Goal: Task Accomplishment & Management: Use online tool/utility

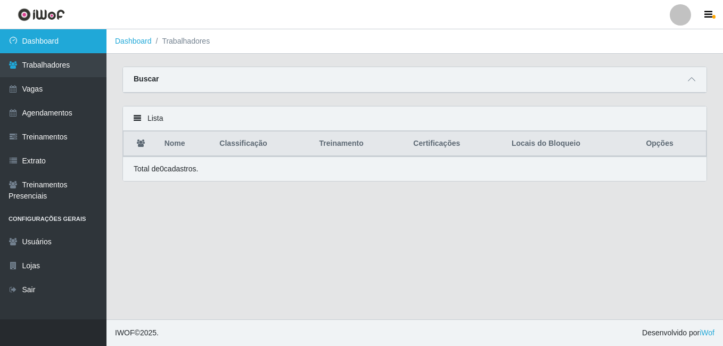
click at [46, 50] on link "Dashboard" at bounding box center [53, 41] width 106 height 24
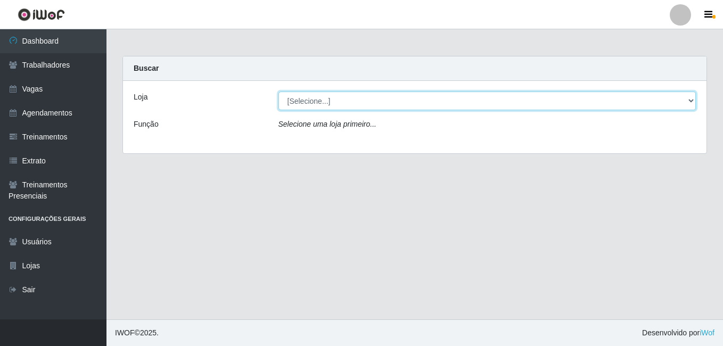
click at [688, 97] on select "[Selecione...] [GEOGRAPHIC_DATA] - [DATE][GEOGRAPHIC_DATA]" at bounding box center [487, 101] width 418 height 19
select select "471"
click at [278, 92] on select "[Selecione...] [GEOGRAPHIC_DATA] - [DATE][GEOGRAPHIC_DATA]" at bounding box center [487, 101] width 418 height 19
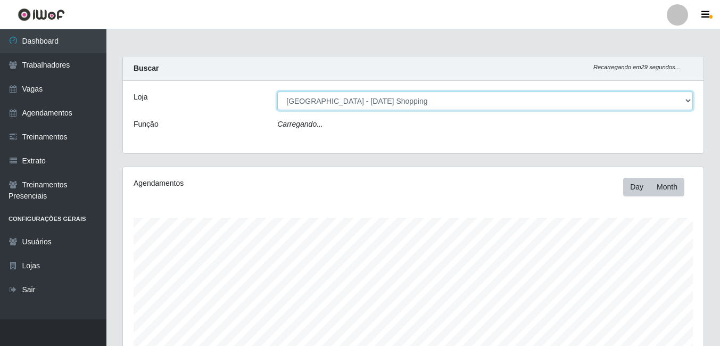
scroll to position [221, 581]
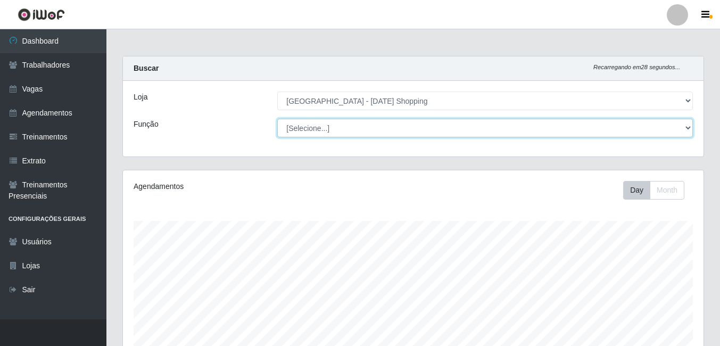
click at [684, 123] on select "[Selecione...] [PERSON_NAME] + ASG ++ Assistente de [PERSON_NAME] Assistente de…" at bounding box center [485, 128] width 416 height 19
click at [277, 119] on select "[Selecione...] [PERSON_NAME] + ASG ++ Assistente de [PERSON_NAME] Assistente de…" at bounding box center [485, 128] width 416 height 19
click at [684, 127] on select "[Selecione...] [PERSON_NAME] + ASG ++ Assistente de [PERSON_NAME] Assistente de…" at bounding box center [485, 128] width 416 height 19
click at [277, 119] on select "[Selecione...] [PERSON_NAME] + ASG ++ Assistente de [PERSON_NAME] Assistente de…" at bounding box center [485, 128] width 416 height 19
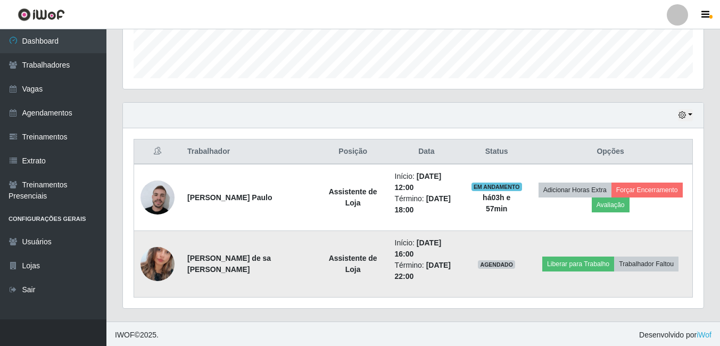
scroll to position [304, 0]
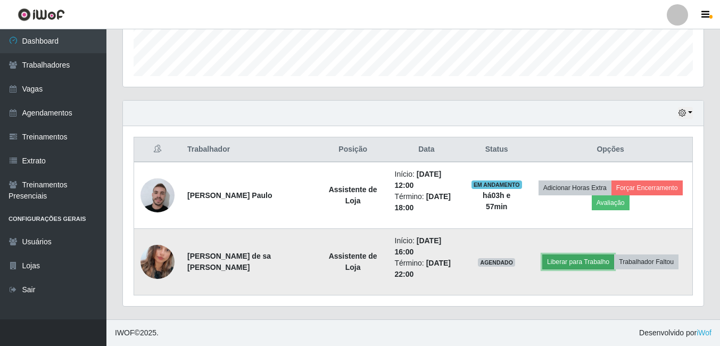
click at [584, 262] on button "Liberar para Trabalho" at bounding box center [578, 261] width 72 height 15
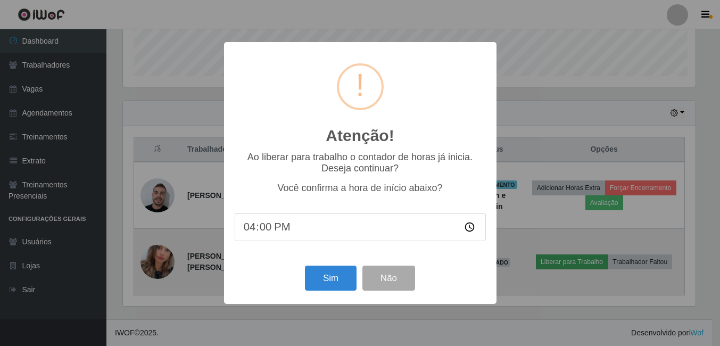
scroll to position [221, 575]
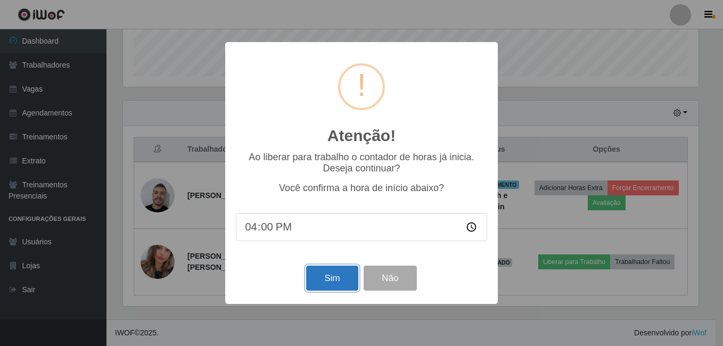
click at [332, 281] on button "Sim" at bounding box center [332, 278] width 52 height 25
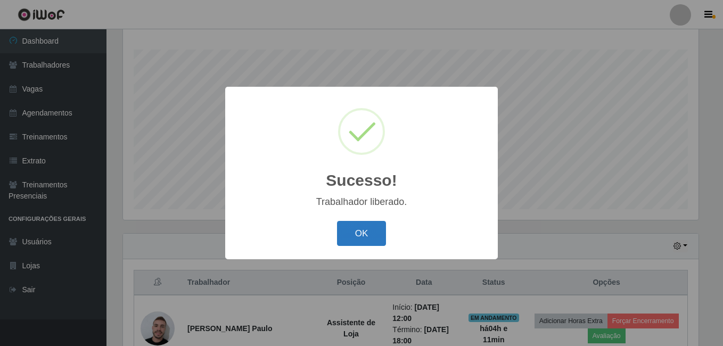
click at [367, 232] on button "OK" at bounding box center [362, 233] width 50 height 25
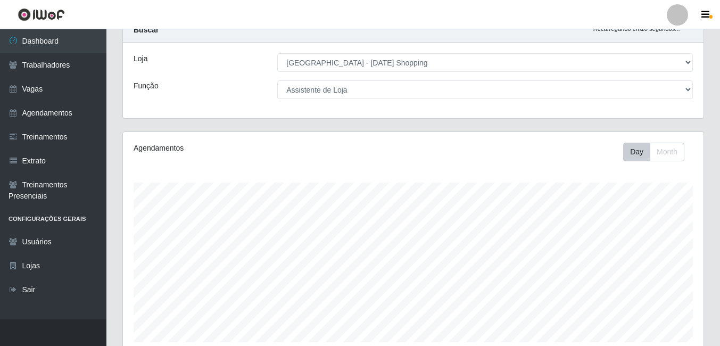
scroll to position [0, 0]
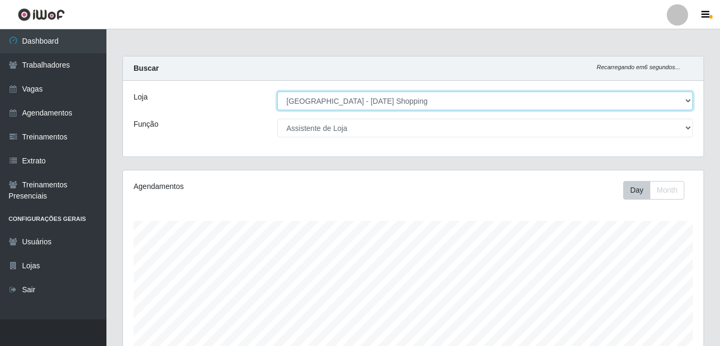
click at [689, 101] on select "[Selecione...] [GEOGRAPHIC_DATA] - [DATE][GEOGRAPHIC_DATA]" at bounding box center [485, 101] width 416 height 19
click at [277, 92] on select "[Selecione...] [GEOGRAPHIC_DATA] - [DATE][GEOGRAPHIC_DATA]" at bounding box center [485, 101] width 416 height 19
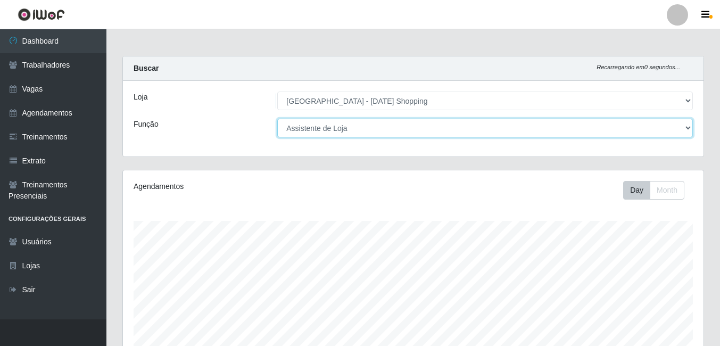
click at [684, 128] on select "[Selecione...] [PERSON_NAME] + ASG ++ Assistente de [PERSON_NAME] Assistente de…" at bounding box center [485, 128] width 416 height 19
click at [277, 119] on select "[Selecione...] [PERSON_NAME] + ASG ++ Assistente de [PERSON_NAME] Assistente de…" at bounding box center [485, 128] width 416 height 19
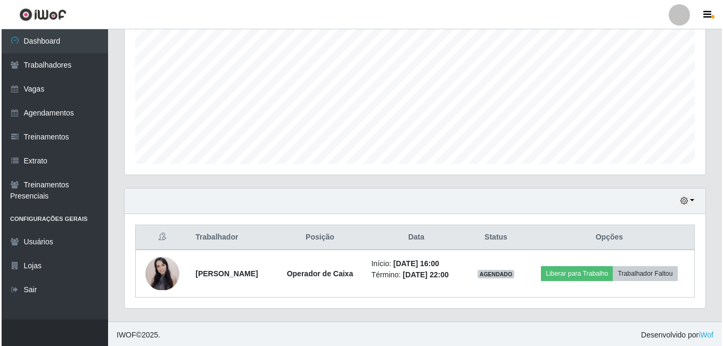
scroll to position [219, 0]
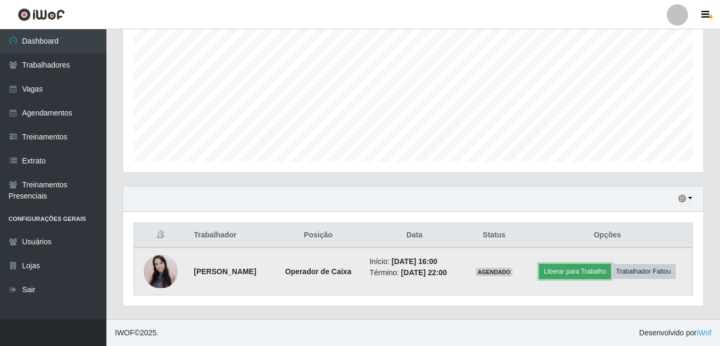
click at [579, 273] on button "Liberar para Trabalho" at bounding box center [575, 271] width 72 height 15
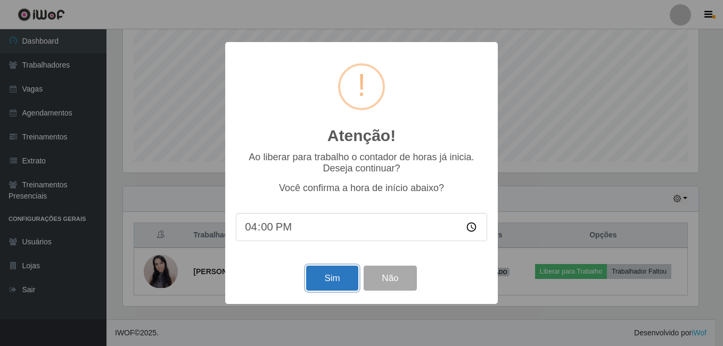
click at [326, 276] on button "Sim" at bounding box center [332, 278] width 52 height 25
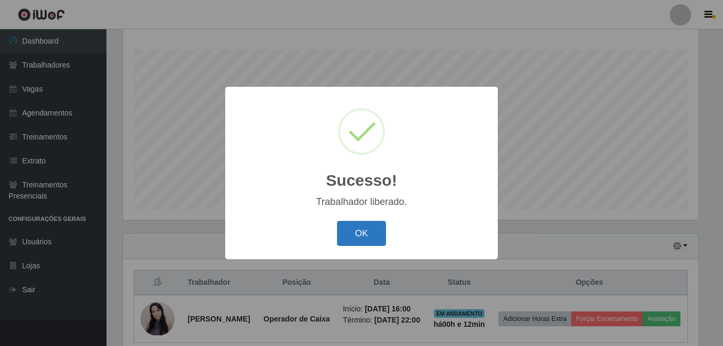
click at [359, 233] on button "OK" at bounding box center [362, 233] width 50 height 25
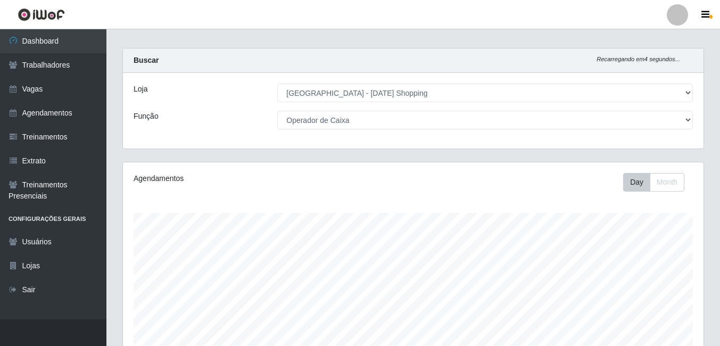
scroll to position [0, 0]
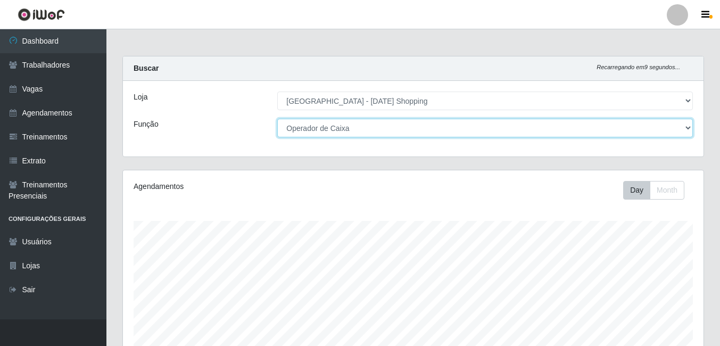
click at [688, 127] on select "[Selecione...] [PERSON_NAME] + ASG ++ Assistente de [PERSON_NAME] Assistente de…" at bounding box center [485, 128] width 416 height 19
click at [277, 119] on select "[Selecione...] [PERSON_NAME] + ASG ++ Assistente de [PERSON_NAME] Assistente de…" at bounding box center [485, 128] width 416 height 19
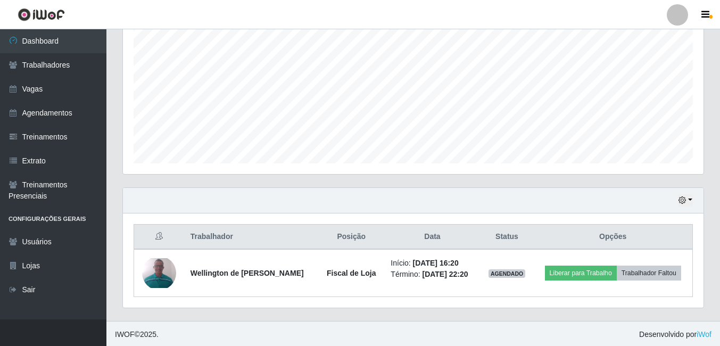
scroll to position [219, 0]
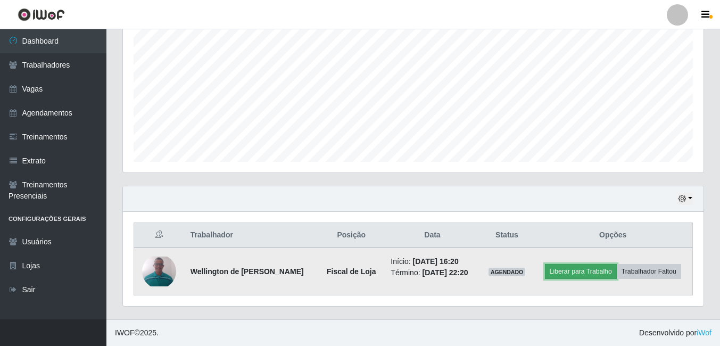
click at [569, 274] on button "Liberar para Trabalho" at bounding box center [581, 271] width 72 height 15
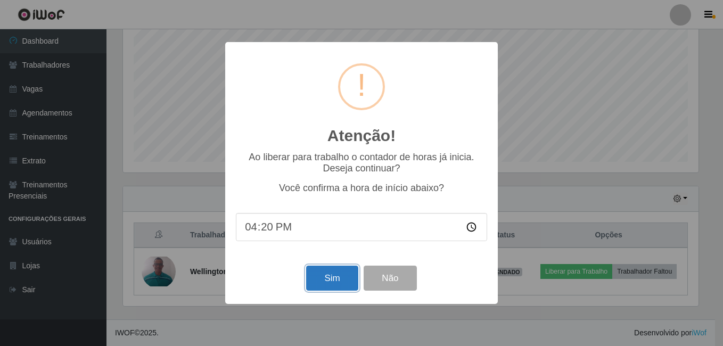
click at [341, 278] on button "Sim" at bounding box center [332, 278] width 52 height 25
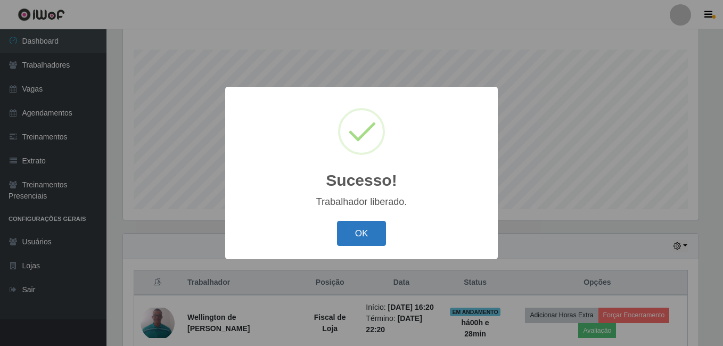
click at [361, 242] on button "OK" at bounding box center [362, 233] width 50 height 25
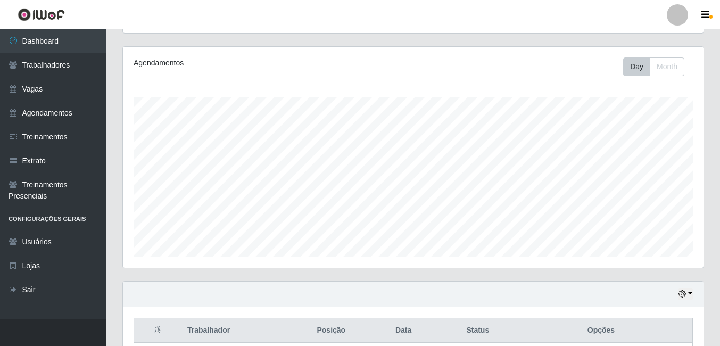
scroll to position [12, 0]
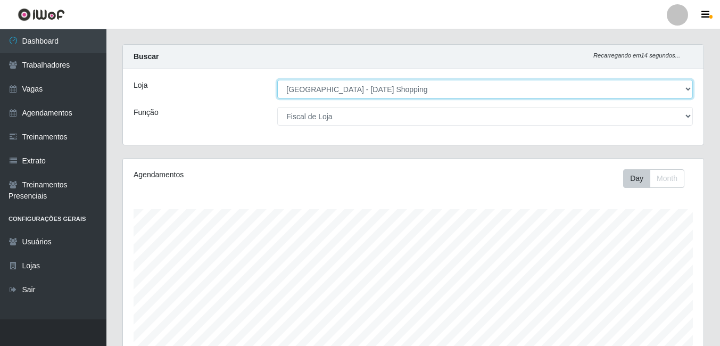
click at [689, 90] on select "[Selecione...] [GEOGRAPHIC_DATA] - [DATE][GEOGRAPHIC_DATA]" at bounding box center [485, 89] width 416 height 19
click at [689, 85] on select "[Selecione...] [GEOGRAPHIC_DATA] - [DATE][GEOGRAPHIC_DATA]" at bounding box center [485, 89] width 416 height 19
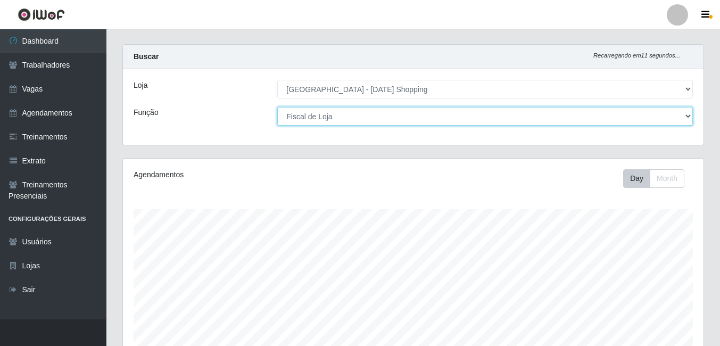
click at [670, 119] on select "[Selecione...] [PERSON_NAME] + ASG ++ Assistente de [PERSON_NAME] Assistente de…" at bounding box center [485, 116] width 416 height 19
select select "22"
click at [277, 107] on select "[Selecione...] [PERSON_NAME] + ASG ++ Assistente de [PERSON_NAME] Assistente de…" at bounding box center [485, 116] width 416 height 19
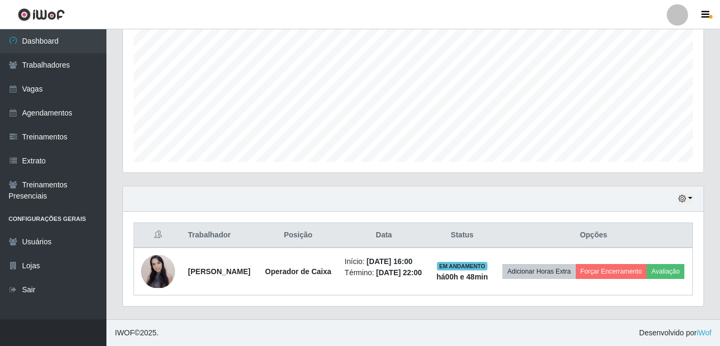
scroll to position [225, 0]
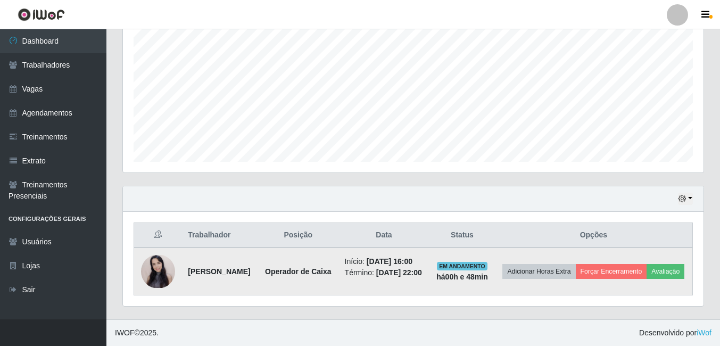
click at [160, 283] on img at bounding box center [158, 271] width 34 height 33
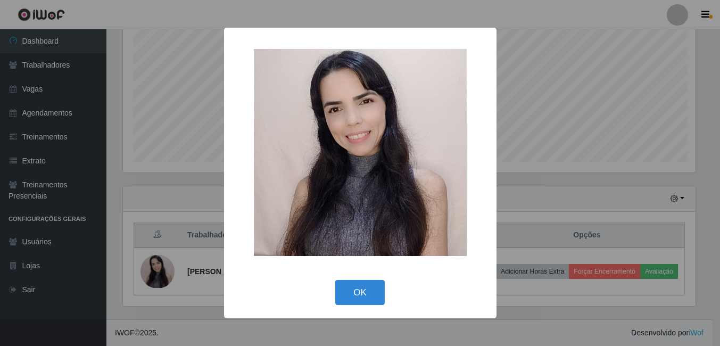
scroll to position [221, 575]
click at [366, 288] on button "OK" at bounding box center [362, 292] width 50 height 25
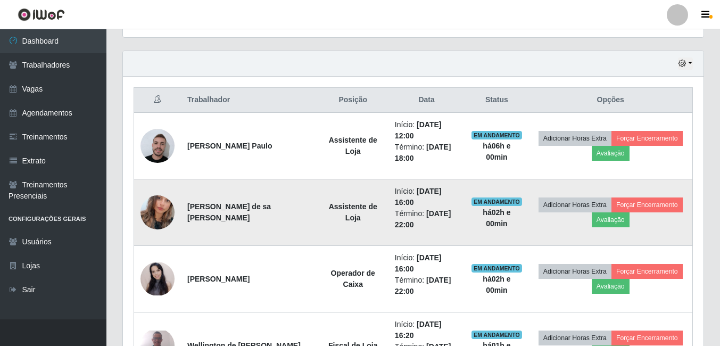
scroll to position [373, 0]
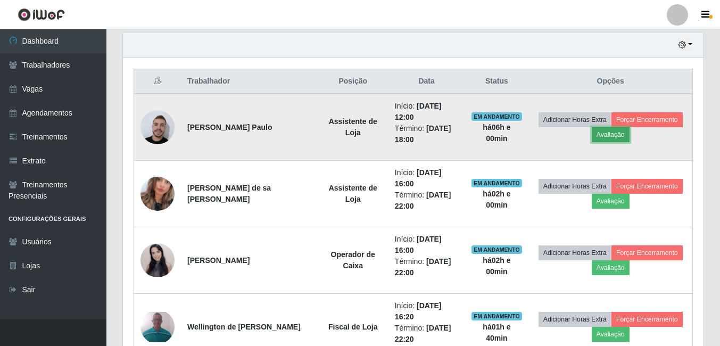
click at [608, 136] on button "Avaliação" at bounding box center [611, 134] width 38 height 15
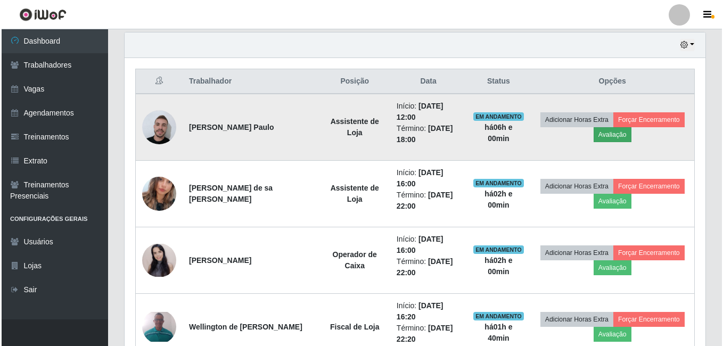
scroll to position [221, 575]
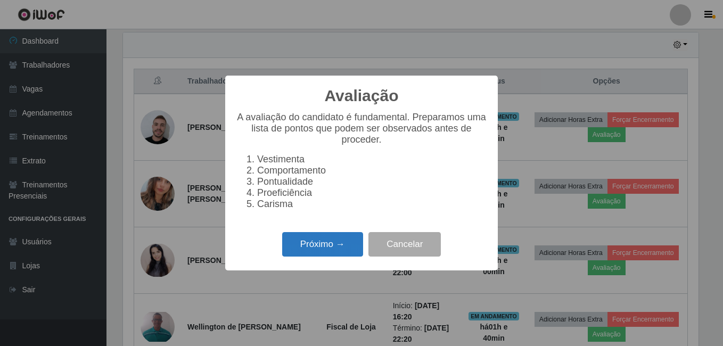
click at [344, 253] on button "Próximo →" at bounding box center [322, 244] width 81 height 25
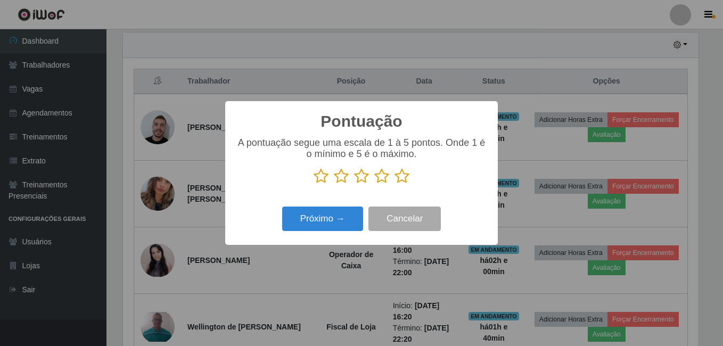
scroll to position [532103, 531748]
click at [323, 225] on button "Próximo →" at bounding box center [322, 219] width 81 height 25
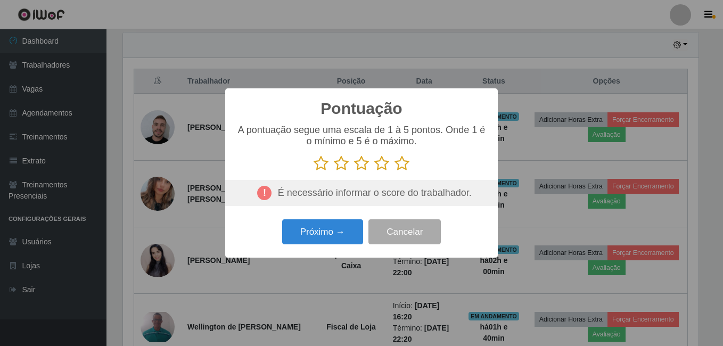
click at [383, 170] on icon at bounding box center [381, 163] width 15 height 16
click at [374, 171] on input "radio" at bounding box center [374, 171] width 0 height 0
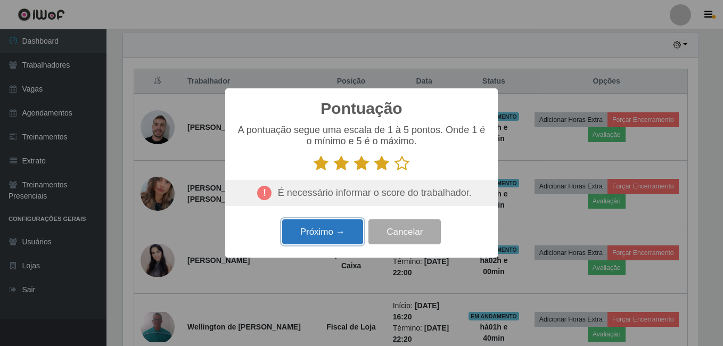
click at [327, 232] on button "Próximo →" at bounding box center [322, 231] width 81 height 25
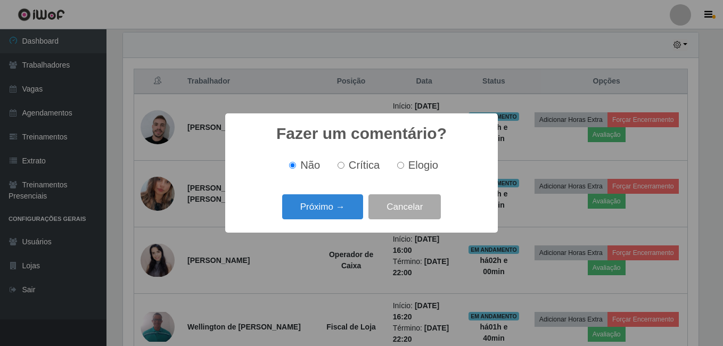
click at [412, 161] on span "Elogio" at bounding box center [423, 165] width 30 height 12
click at [404, 162] on input "Elogio" at bounding box center [400, 165] width 7 height 7
radio input "true"
click at [324, 214] on button "Próximo →" at bounding box center [322, 206] width 81 height 25
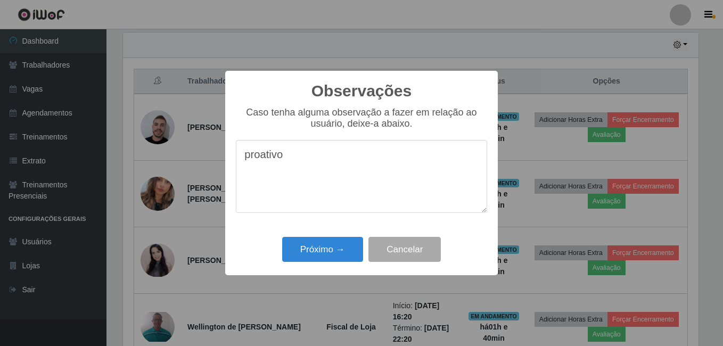
type textarea "proativo"
click at [343, 238] on div "Próximo → Cancelar" at bounding box center [361, 249] width 251 height 30
click at [343, 243] on button "Próximo →" at bounding box center [322, 249] width 81 height 25
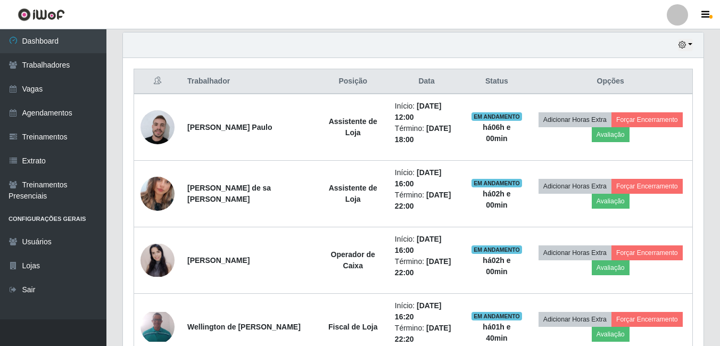
scroll to position [221, 581]
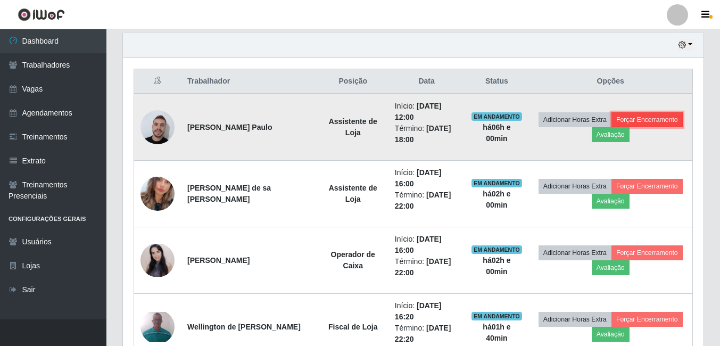
click at [672, 120] on button "Forçar Encerramento" at bounding box center [647, 119] width 71 height 15
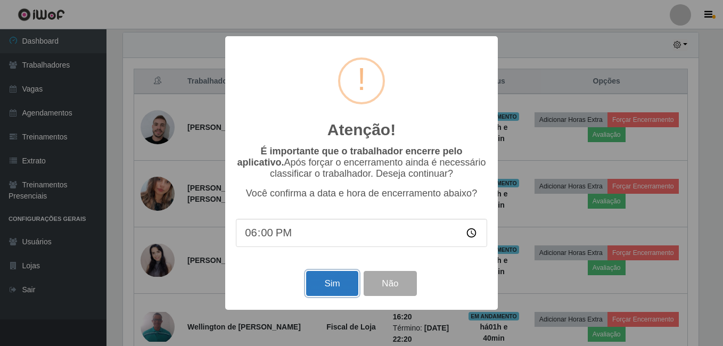
click at [333, 286] on button "Sim" at bounding box center [332, 283] width 52 height 25
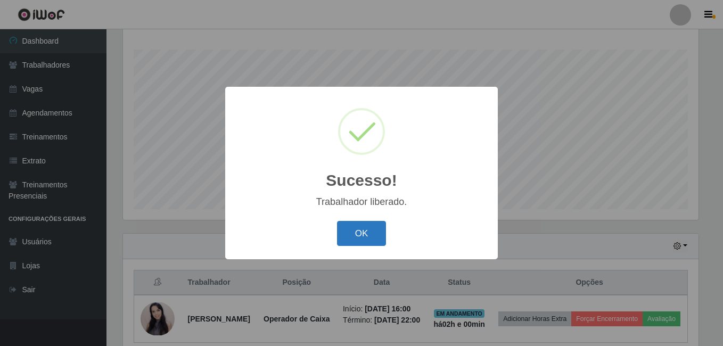
click at [369, 239] on button "OK" at bounding box center [362, 233] width 50 height 25
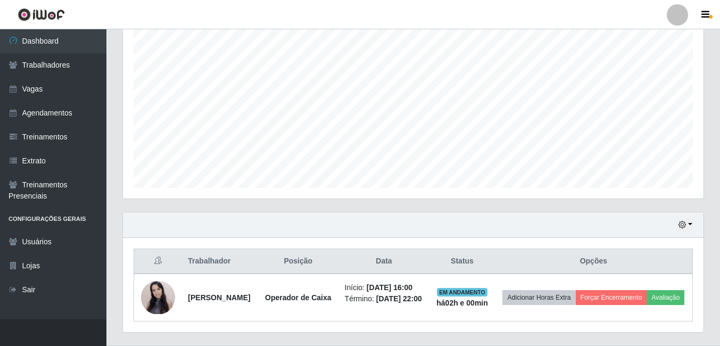
scroll to position [238, 0]
